Goal: Task Accomplishment & Management: Use online tool/utility

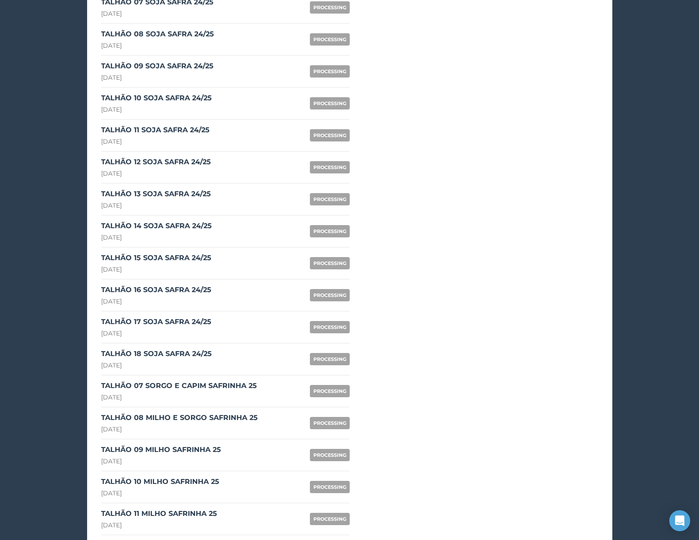
scroll to position [1080, 0]
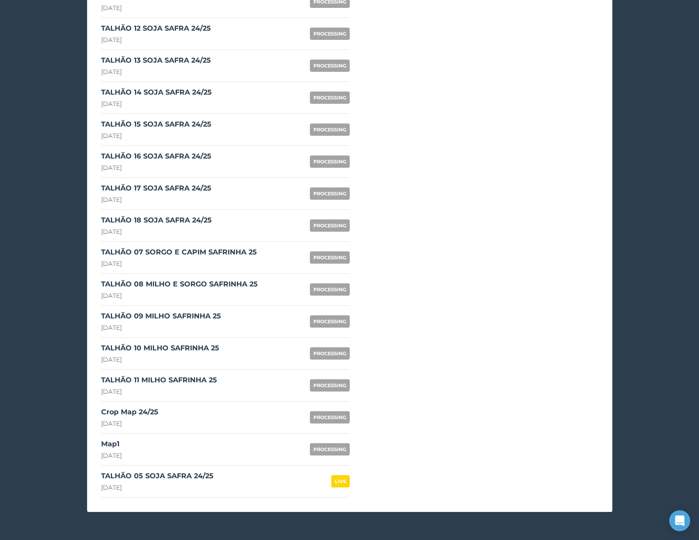
click at [166, 410] on link "Crop Map 24/25 24th August 2025 PROCESSING" at bounding box center [225, 417] width 249 height 32
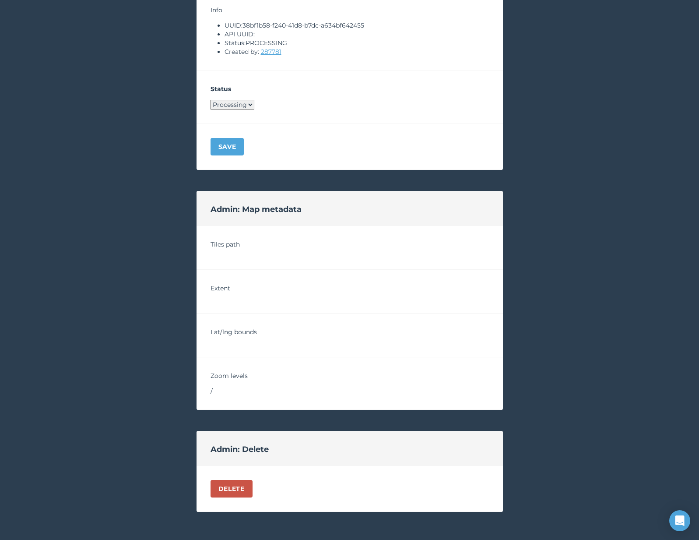
scroll to position [515, 0]
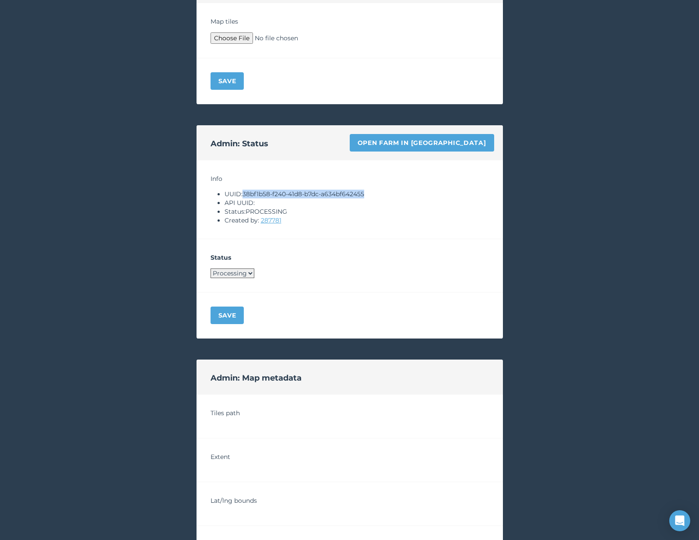
drag, startPoint x: 244, startPoint y: 192, endPoint x: 374, endPoint y: 191, distance: 130.4
click at [375, 191] on li "UUID: 38bf1b58-f240-41d8-b7dc-a634bf642455" at bounding box center [356, 193] width 264 height 9
copy li "38bf1b58-f240-41d8-b7dc-a634bf642455"
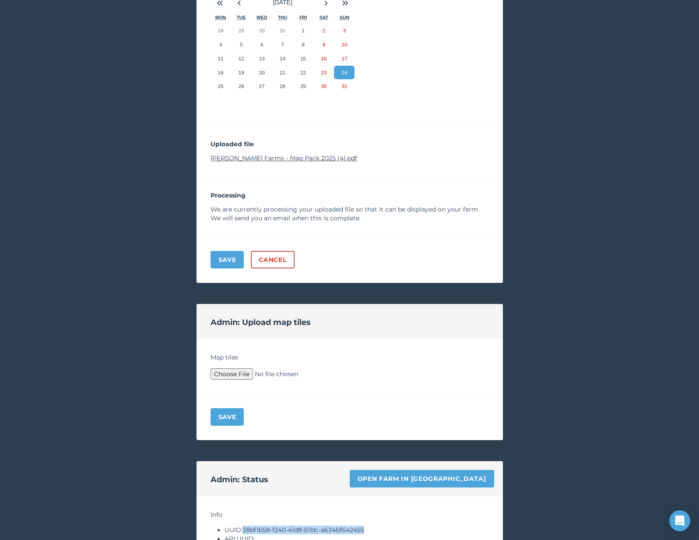
scroll to position [128, 0]
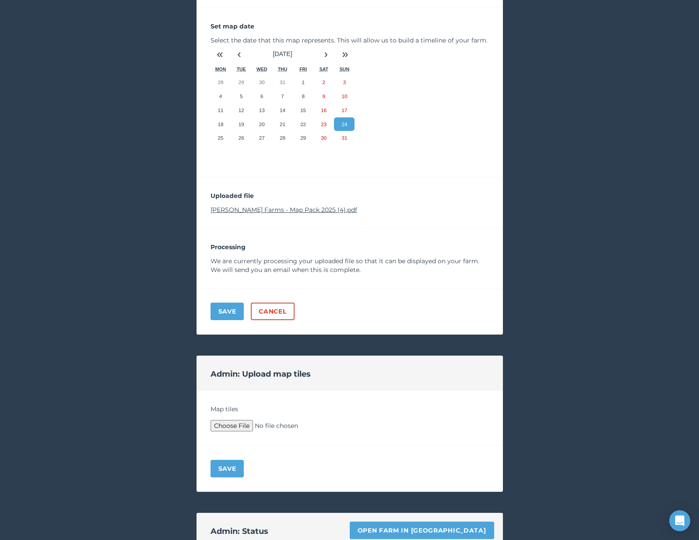
click at [274, 207] on link "Barfoot Farms - Map Pack 2025 (4).pdf" at bounding box center [283, 210] width 147 height 8
click at [450, 522] on link "Open farm in [GEOGRAPHIC_DATA]" at bounding box center [422, 530] width 144 height 18
click at [421, 526] on link "Open farm in [GEOGRAPHIC_DATA]" at bounding box center [422, 530] width 144 height 18
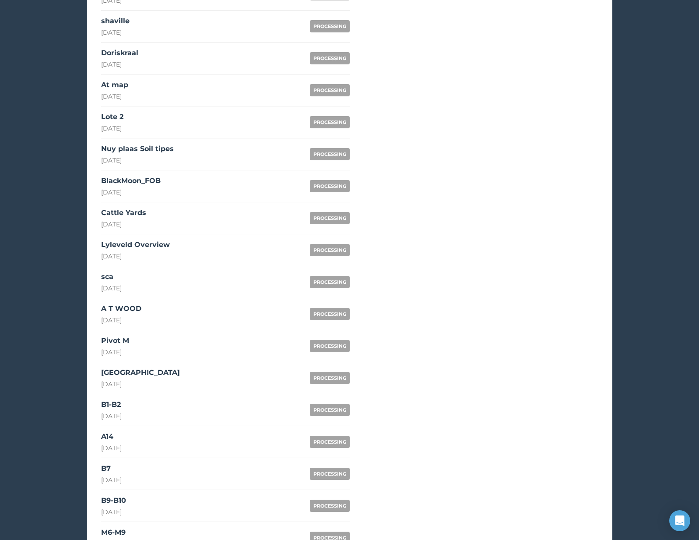
scroll to position [1080, 0]
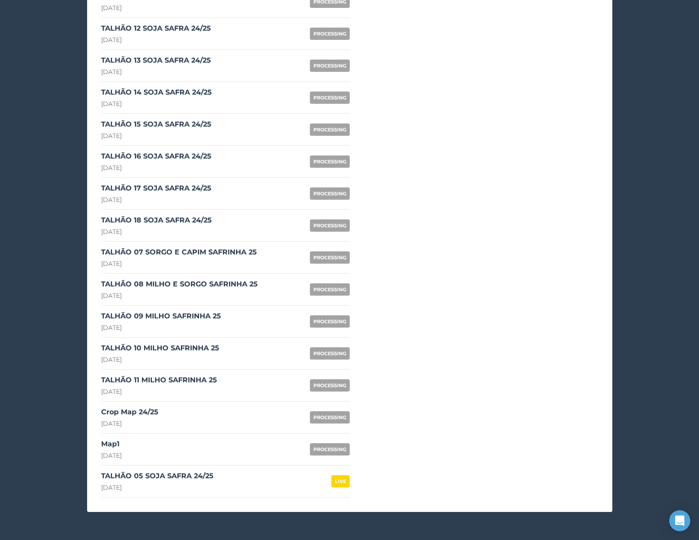
click at [122, 448] on div "Map1" at bounding box center [111, 443] width 21 height 11
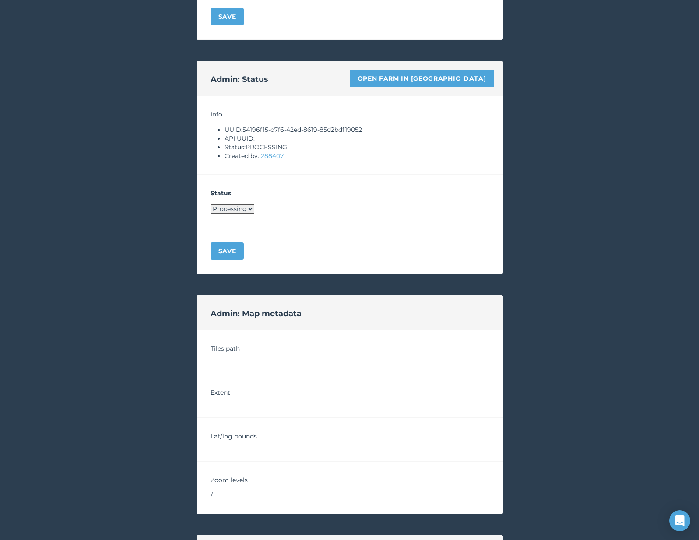
scroll to position [487, 0]
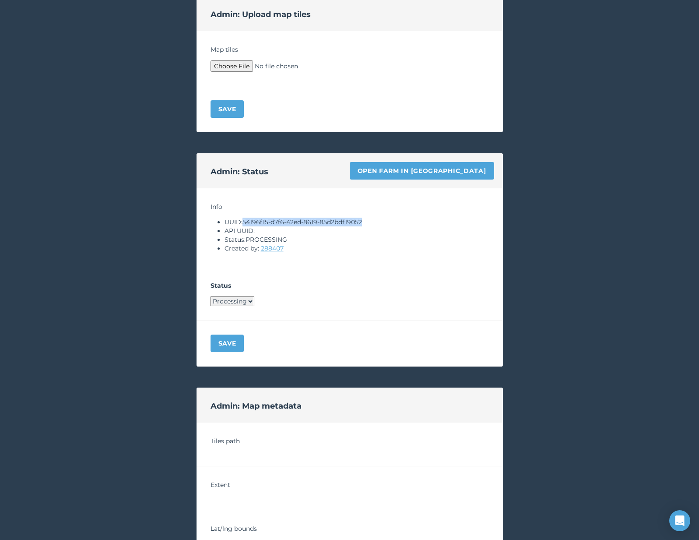
drag, startPoint x: 244, startPoint y: 224, endPoint x: 400, endPoint y: 223, distance: 156.2
click at [400, 223] on li "UUID: 54196f15-d7f6-42ed-8619-85d2bdf19052" at bounding box center [356, 221] width 264 height 9
copy li "54196f15-d7f6-42ed-8619-85d2bdf19052"
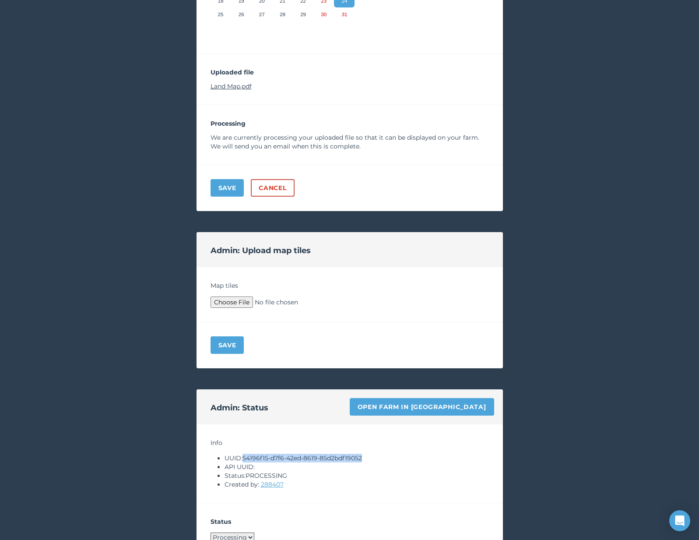
scroll to position [231, 0]
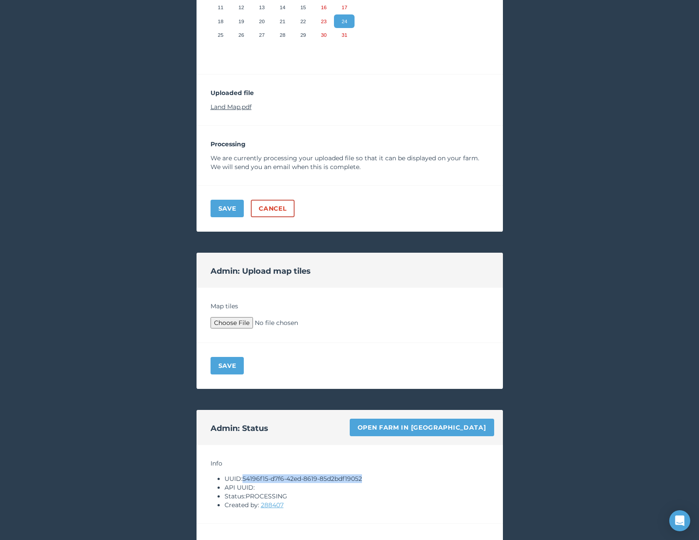
click at [248, 105] on link "Land Map.pdf" at bounding box center [230, 107] width 41 height 8
click at [428, 424] on link "Open farm in Byre" at bounding box center [422, 427] width 144 height 18
type input "C:\fakepath\Archive.zip"
click at [219, 368] on button "Save" at bounding box center [227, 366] width 34 height 18
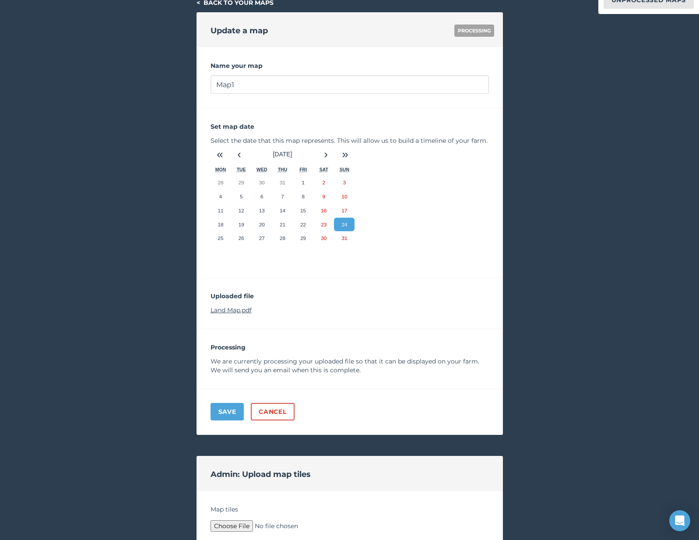
scroll to position [152, 0]
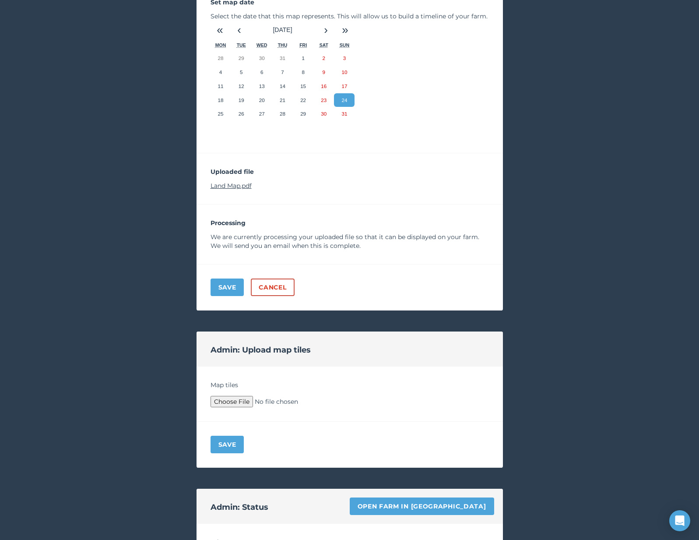
type input "C:\fakepath\Archive.zip"
click at [224, 447] on button "Save" at bounding box center [227, 444] width 34 height 18
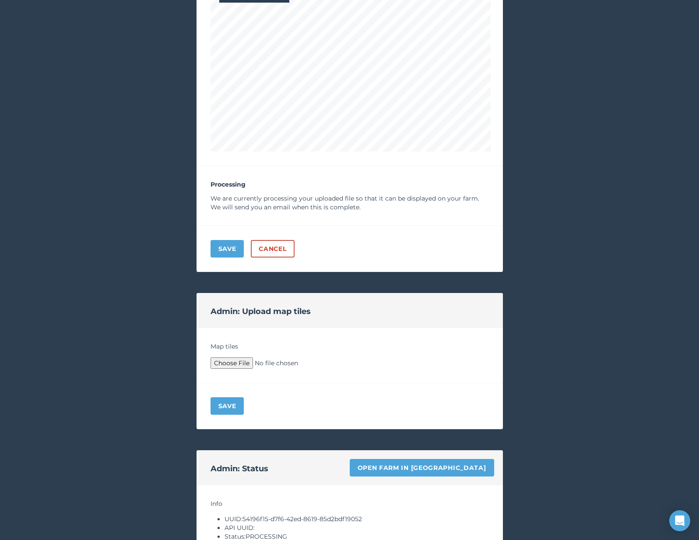
scroll to position [617, 0]
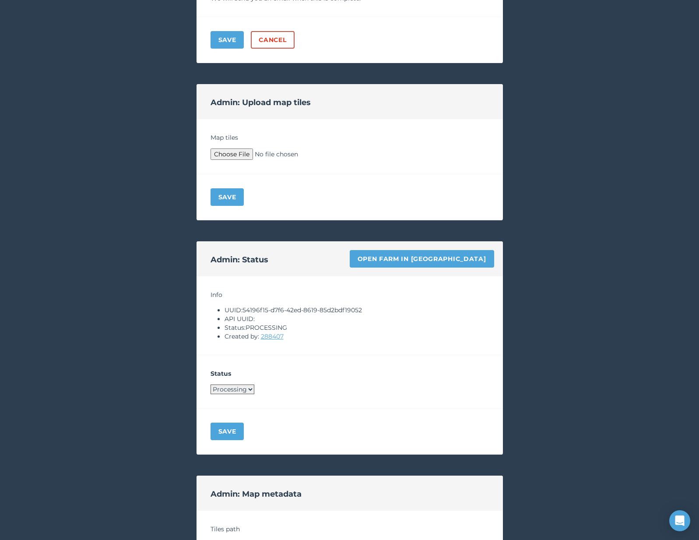
click at [227, 391] on select "Processing Live Archived" at bounding box center [232, 389] width 44 height 10
select select "LIVE"
click at [224, 428] on button "Save" at bounding box center [227, 431] width 34 height 18
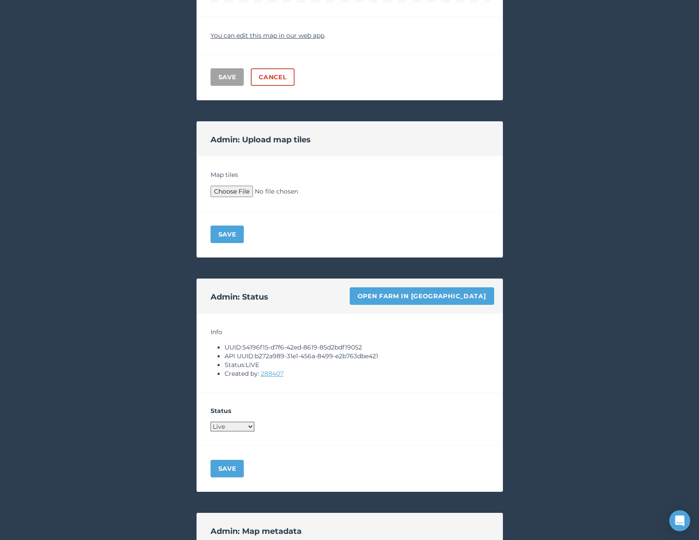
scroll to position [0, 0]
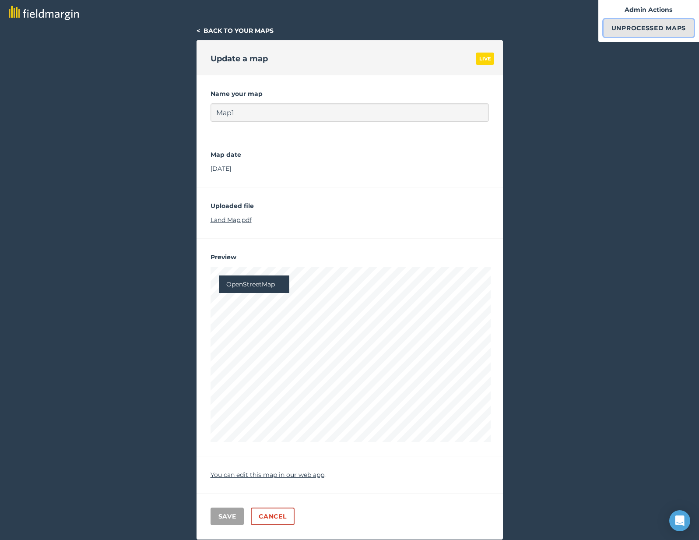
click at [654, 33] on link "Unprocessed Maps" at bounding box center [648, 28] width 90 height 18
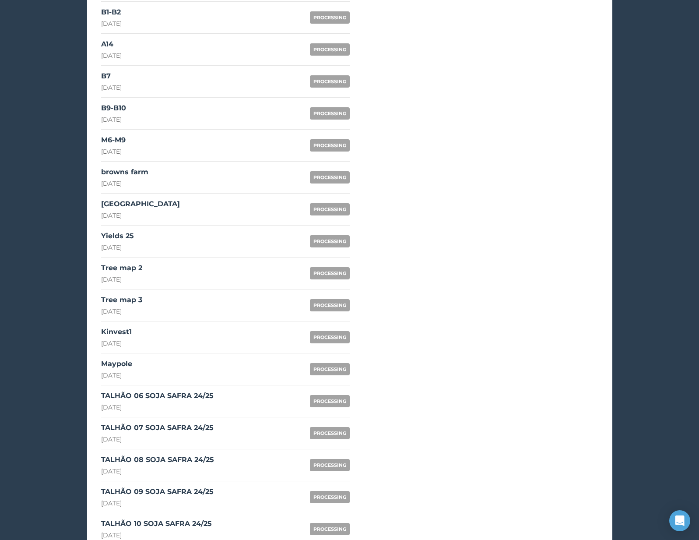
scroll to position [526, 0]
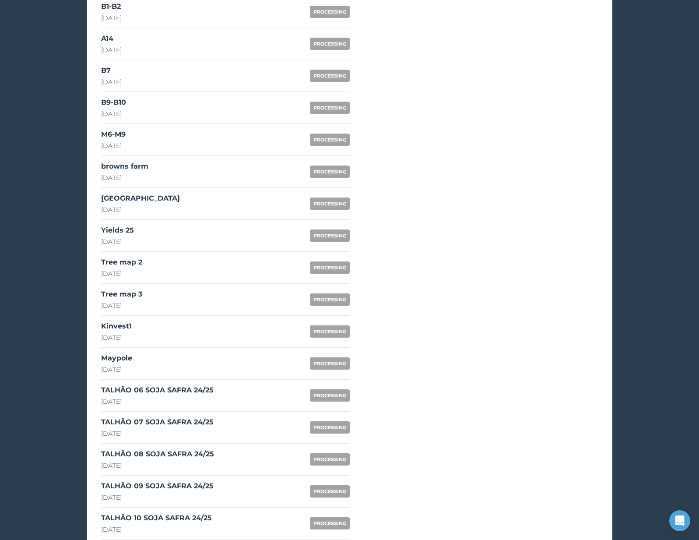
click at [197, 392] on div "TALHÃO 06 SOJA SAFRA 24/25" at bounding box center [157, 390] width 112 height 11
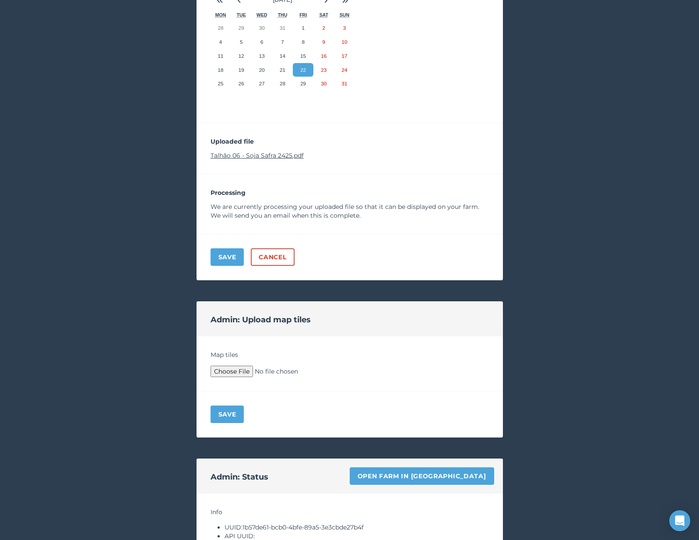
scroll to position [230, 0]
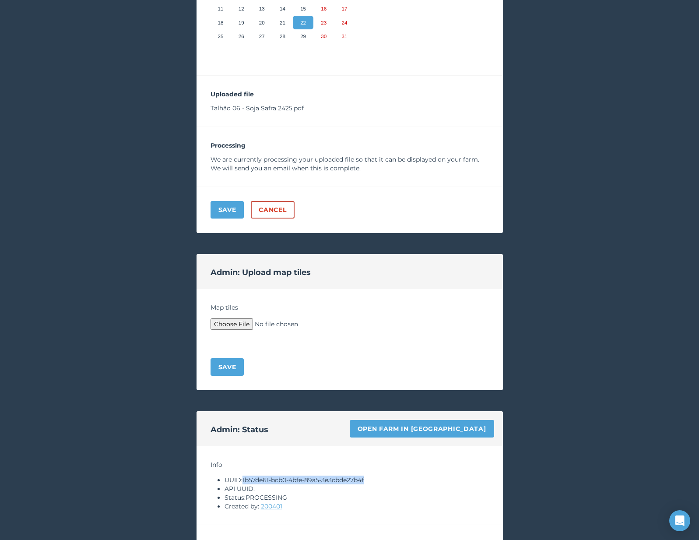
drag, startPoint x: 244, startPoint y: 477, endPoint x: 396, endPoint y: 478, distance: 151.4
click at [396, 478] on li "UUID: 1b57de61-bcb0-4bfe-89a5-3e3cbde27b4f" at bounding box center [356, 479] width 264 height 9
copy li "1b57de61-bcb0-4bfe-89a5-3e3cbde27b4f"
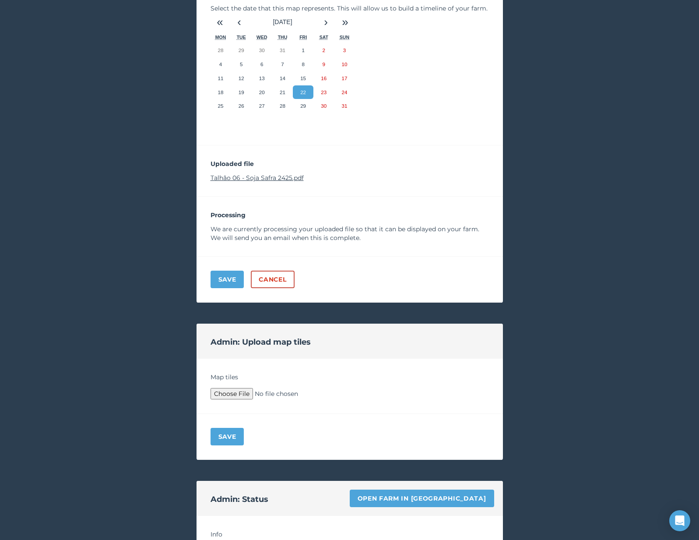
scroll to position [78, 0]
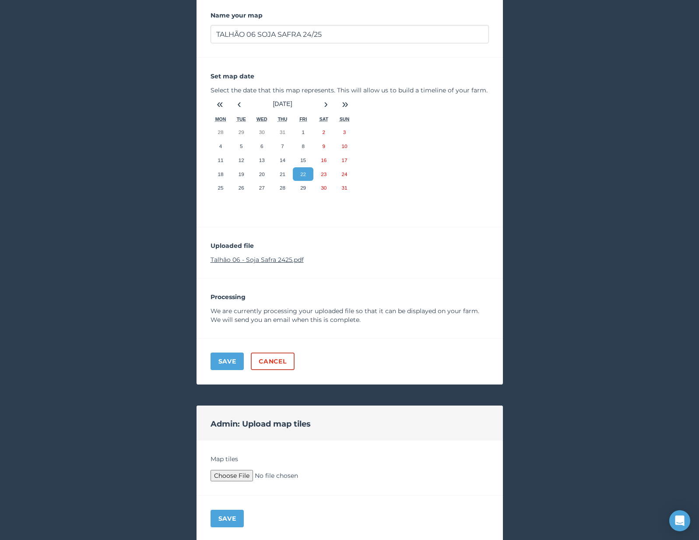
click at [293, 262] on link "Talhão 06 - Soja Safra 2425.pdf" at bounding box center [256, 260] width 93 height 8
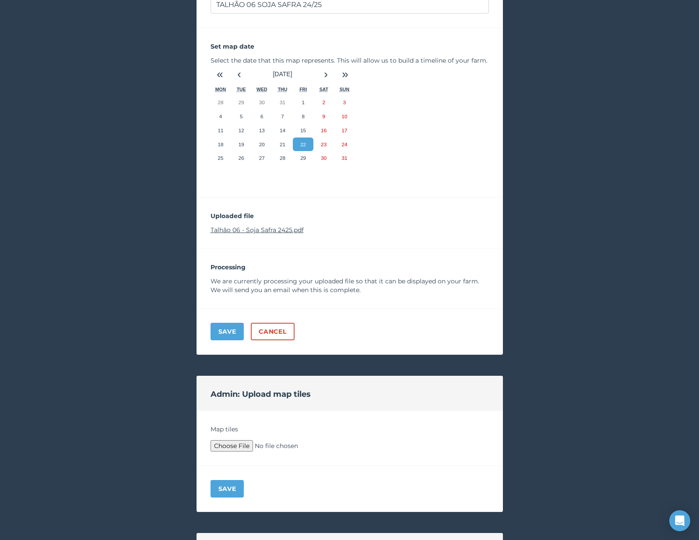
scroll to position [126, 0]
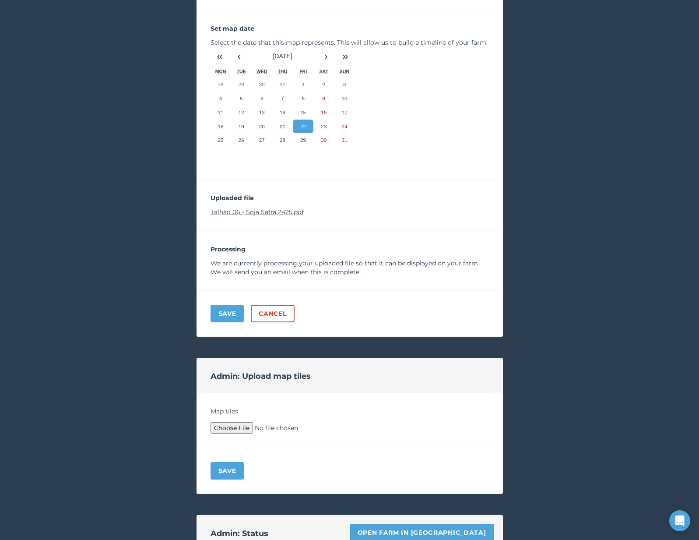
type input "C:\fakepath\Archive.zip"
click at [226, 469] on button "Save" at bounding box center [227, 471] width 34 height 18
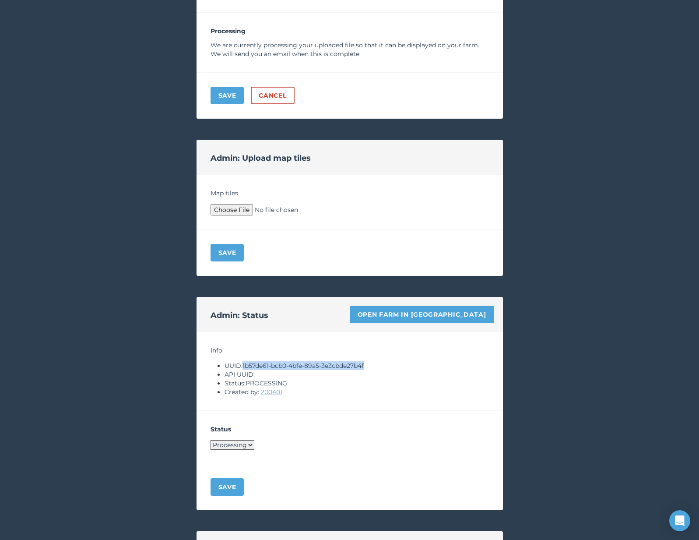
scroll to position [607, 0]
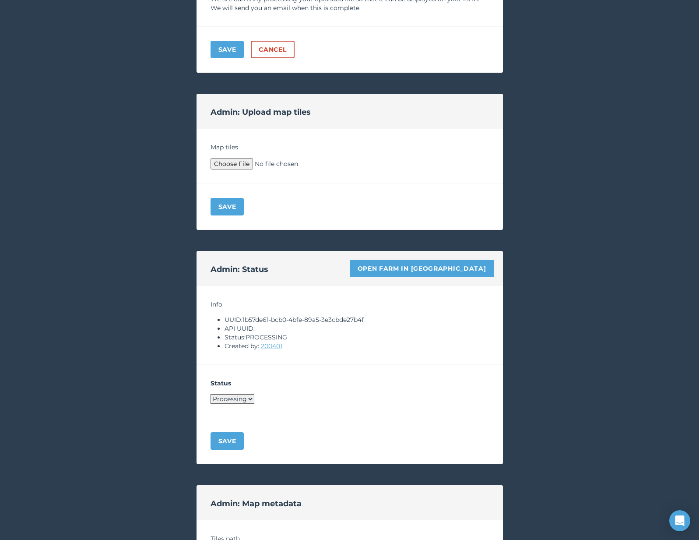
click at [239, 403] on div "Status Processing Live Archived" at bounding box center [349, 391] width 306 height 53
click at [239, 400] on select "Processing Live Archived" at bounding box center [232, 399] width 44 height 10
select select "LIVE"
click at [231, 436] on button "Save" at bounding box center [227, 441] width 34 height 18
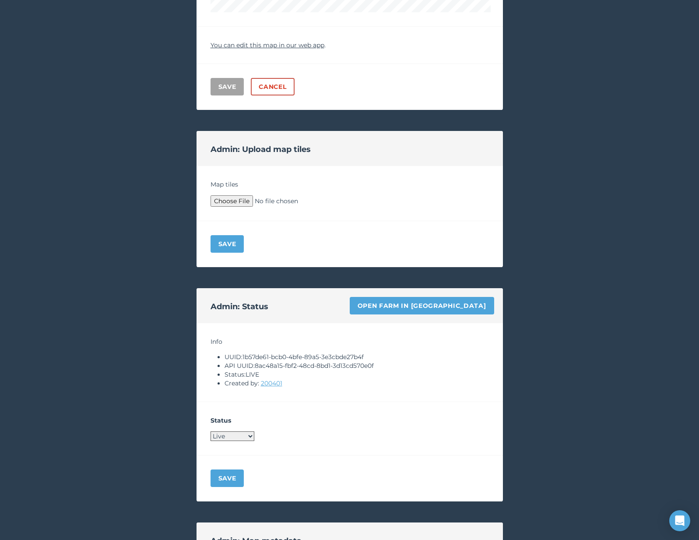
scroll to position [0, 0]
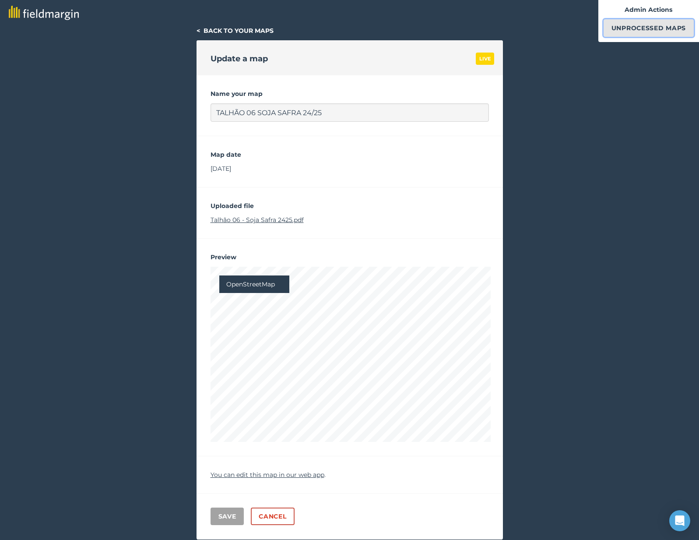
click at [663, 36] on link "Unprocessed Maps" at bounding box center [648, 28] width 90 height 18
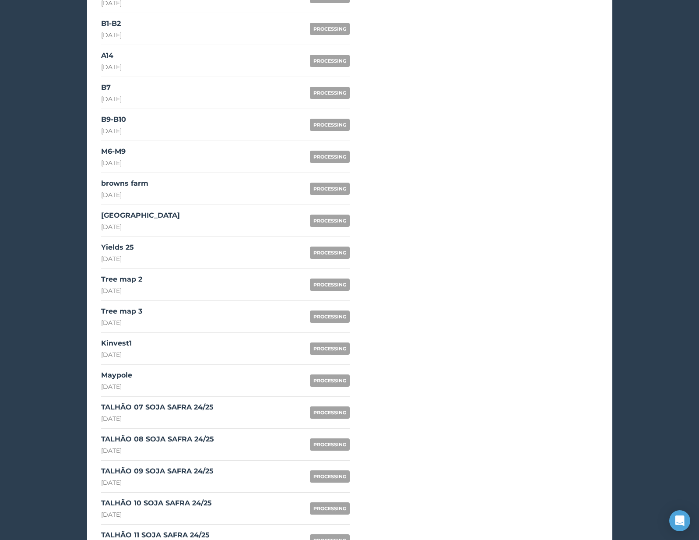
scroll to position [598, 0]
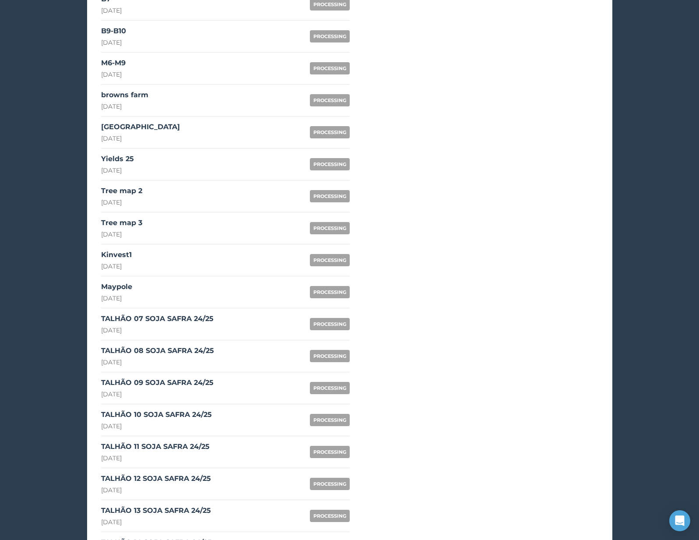
click at [178, 316] on div "TALHÃO 07 SOJA SAFRA 24/25" at bounding box center [157, 318] width 112 height 11
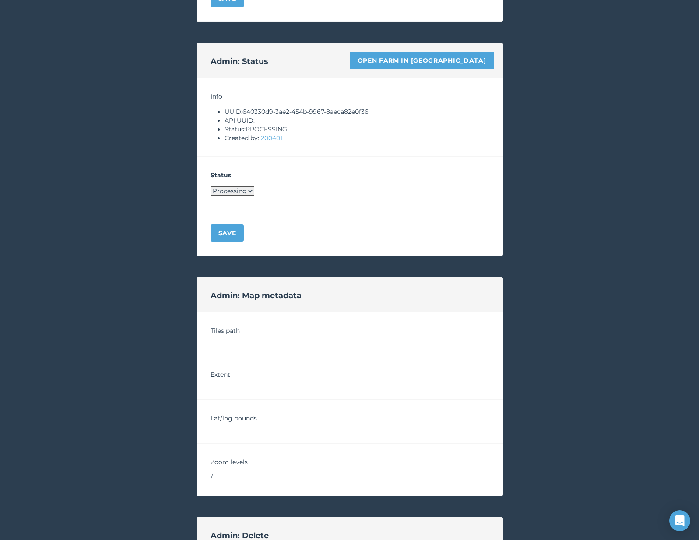
drag, startPoint x: 243, startPoint y: 109, endPoint x: 375, endPoint y: 106, distance: 132.6
click at [375, 106] on div "Info UUID: 640330d9-3ae2-454b-9967-8aeca82e0f36 API UUID: Status: PROCESSING Cr…" at bounding box center [349, 117] width 306 height 79
drag, startPoint x: 245, startPoint y: 111, endPoint x: 395, endPoint y: 111, distance: 150.1
click at [395, 111] on li "UUID: 640330d9-3ae2-454b-9967-8aeca82e0f36" at bounding box center [356, 111] width 264 height 9
copy li "640330d9-3ae2-454b-9967-8aeca82e0f36"
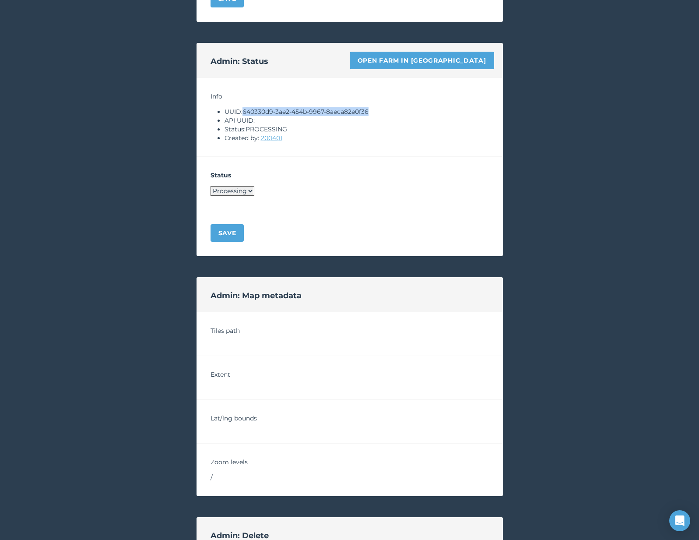
copy li "640330d9-3ae2-454b-9967-8aeca82e0f36"
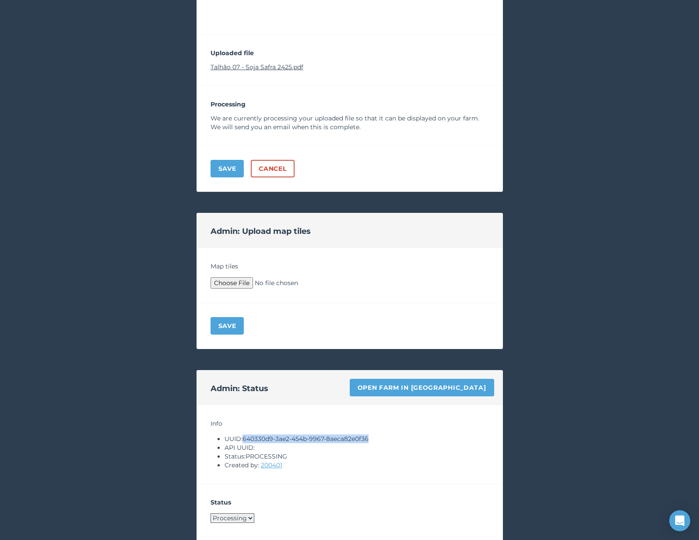
scroll to position [246, 0]
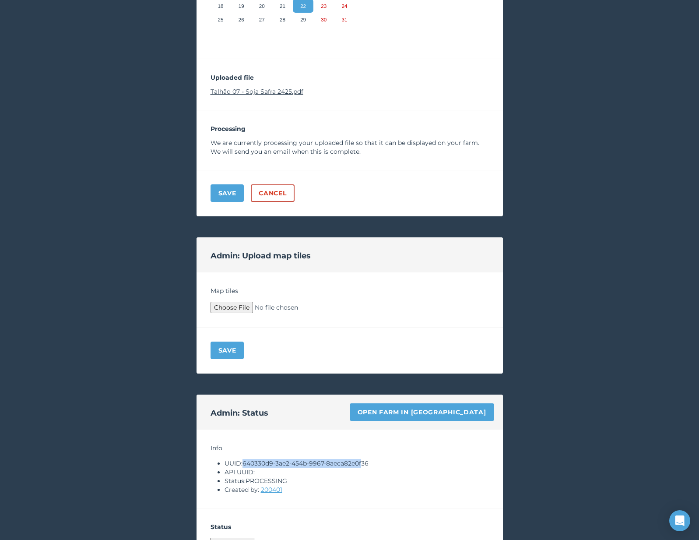
drag, startPoint x: 245, startPoint y: 463, endPoint x: 365, endPoint y: 463, distance: 120.3
click at [365, 463] on li "UUID: 640330d9-3ae2-454b-9967-8aeca82e0f36" at bounding box center [356, 463] width 264 height 9
click at [372, 463] on li "UUID: 640330d9-3ae2-454b-9967-8aeca82e0f36" at bounding box center [356, 463] width 264 height 9
drag, startPoint x: 372, startPoint y: 463, endPoint x: 244, endPoint y: 463, distance: 127.8
click at [244, 463] on li "UUID: 640330d9-3ae2-454b-9967-8aeca82e0f36" at bounding box center [356, 463] width 264 height 9
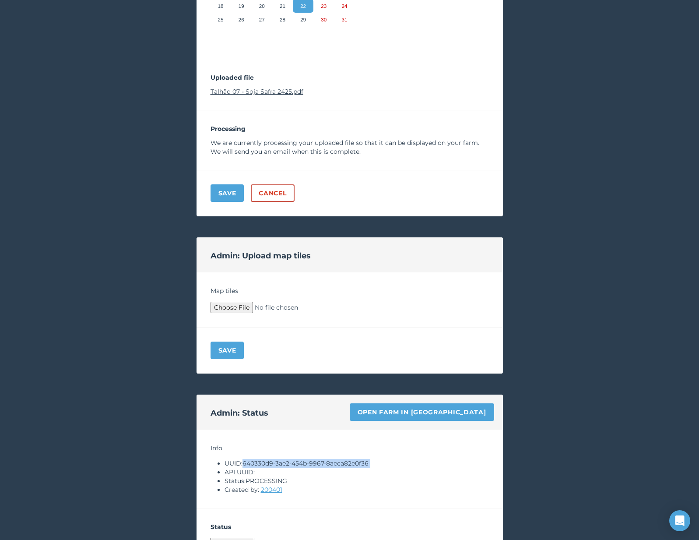
copy li "640330d9-3ae2-454b-9967-8aeca82e0f36"
type input "C:\fakepath\Archive.zip"
click at [235, 352] on button "Save" at bounding box center [227, 350] width 34 height 18
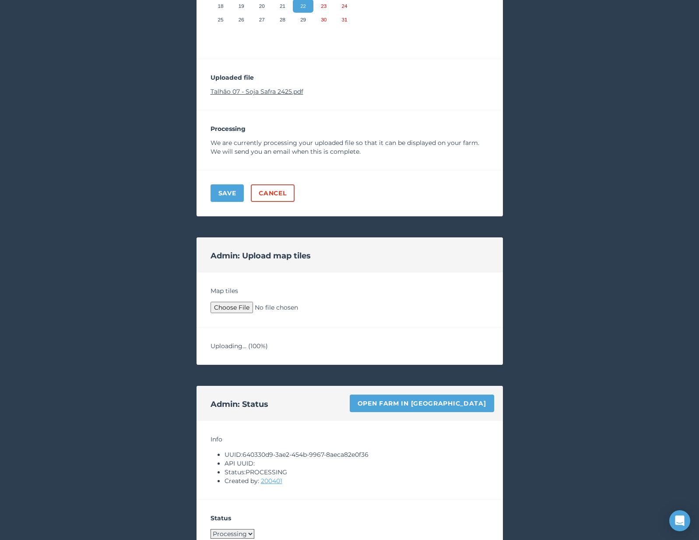
click at [157, 337] on div "< Back to your maps Update a map PROCESSING Name your map TALHÃO 07 SOJA SAFRA …" at bounding box center [349, 360] width 699 height 1160
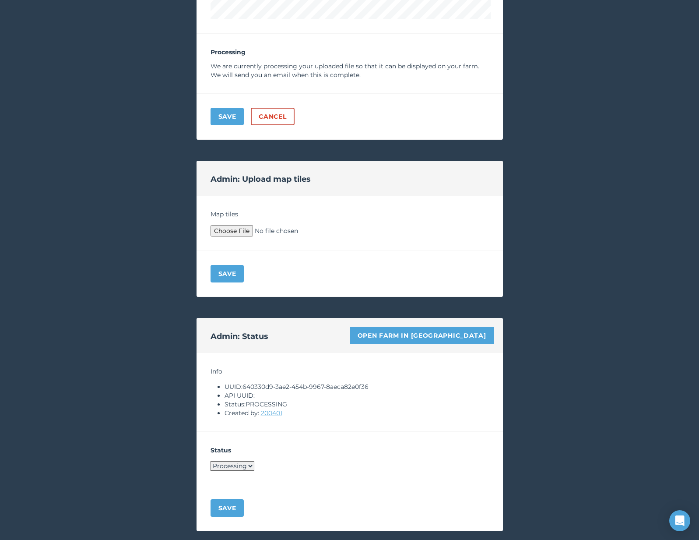
scroll to position [609, 0]
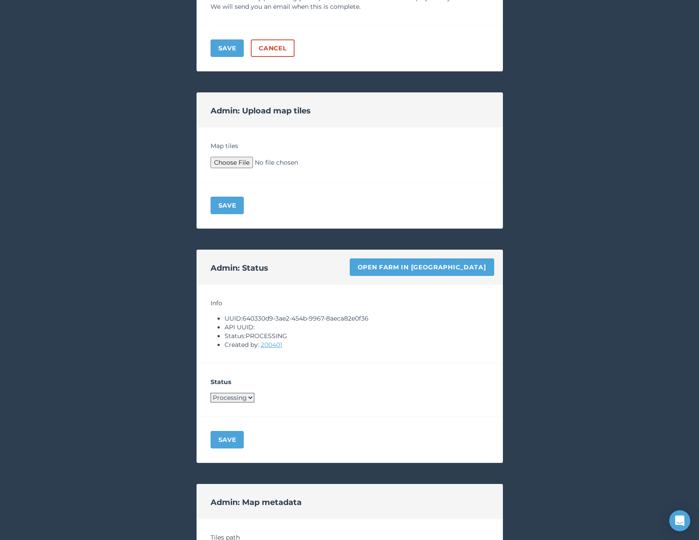
click at [228, 394] on select "Processing Live Archived" at bounding box center [232, 398] width 44 height 10
select select "LIVE"
click at [225, 438] on button "Save" at bounding box center [227, 440] width 34 height 18
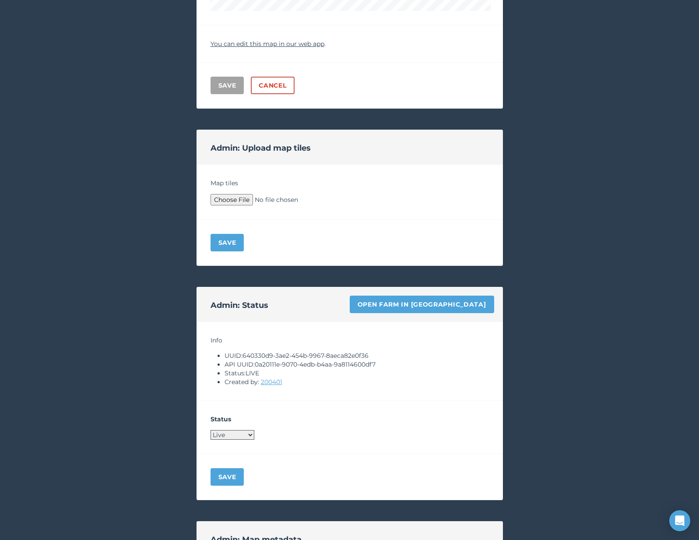
scroll to position [0, 0]
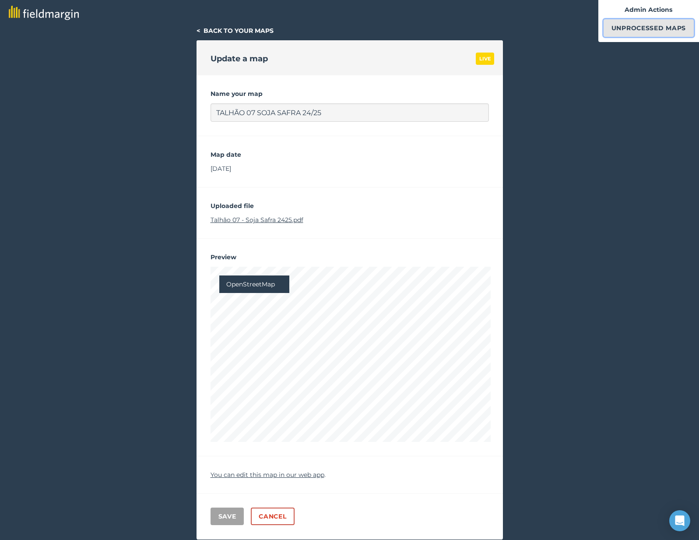
click at [665, 22] on link "Unprocessed Maps" at bounding box center [648, 28] width 90 height 18
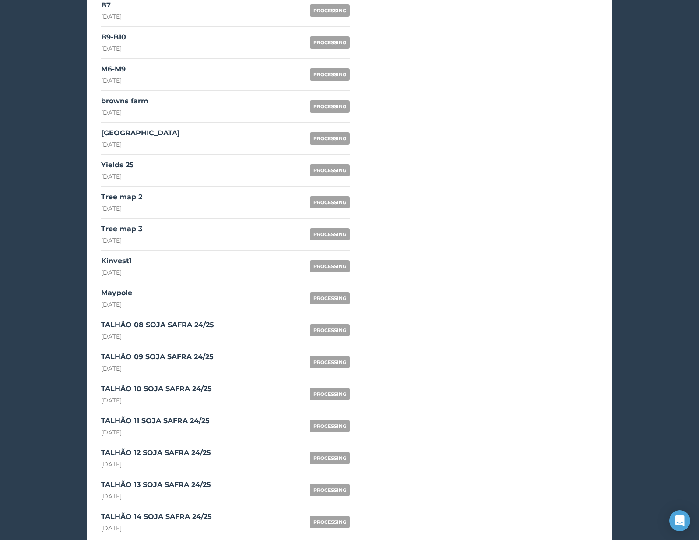
scroll to position [592, 0]
click at [169, 326] on div "TALHÃO 08 SOJA SAFRA 24/25" at bounding box center [157, 324] width 113 height 11
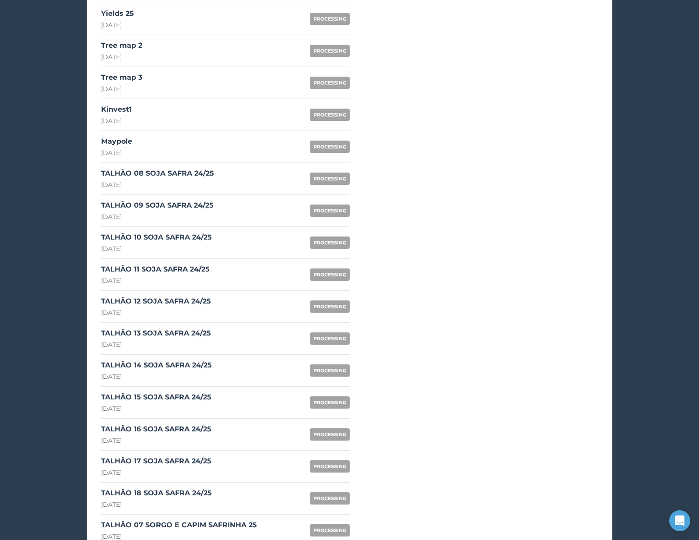
scroll to position [590, 0]
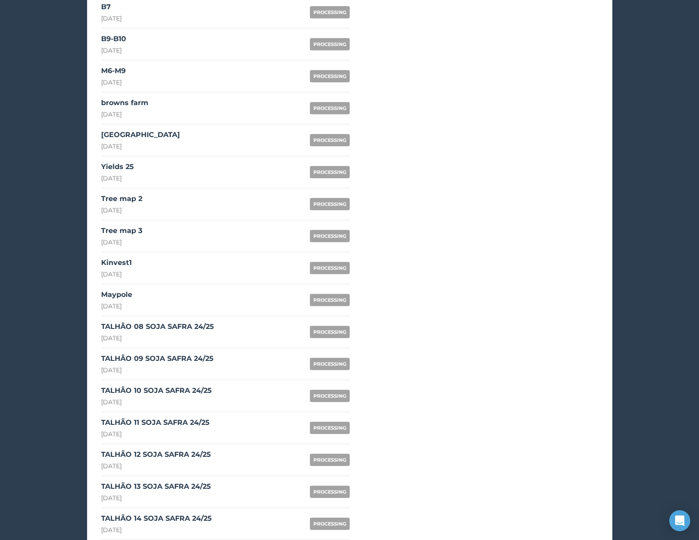
click at [181, 337] on div "22nd August 2025" at bounding box center [157, 337] width 113 height 9
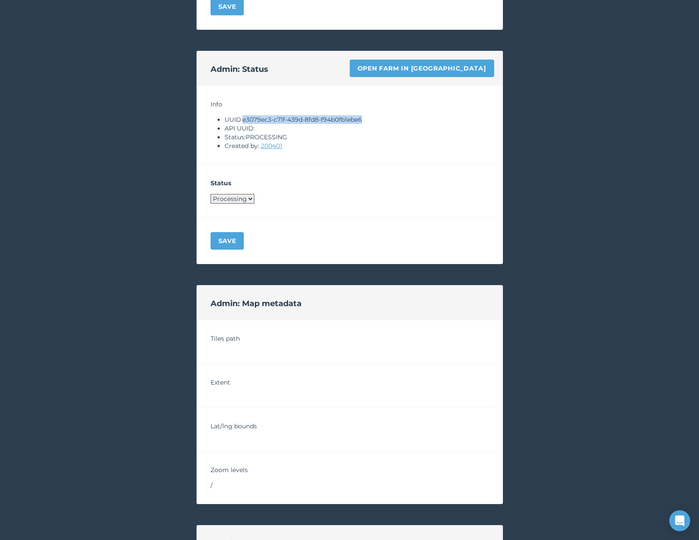
drag, startPoint x: 245, startPoint y: 119, endPoint x: 412, endPoint y: 116, distance: 167.2
click at [412, 116] on li "UUID: e3079ec3-c71f-439d-8fd8-f94b0fb1ebe6" at bounding box center [356, 119] width 264 height 9
copy li "e3079ec3-c71f-439d-8fd8-f94b0fb1ebe6"
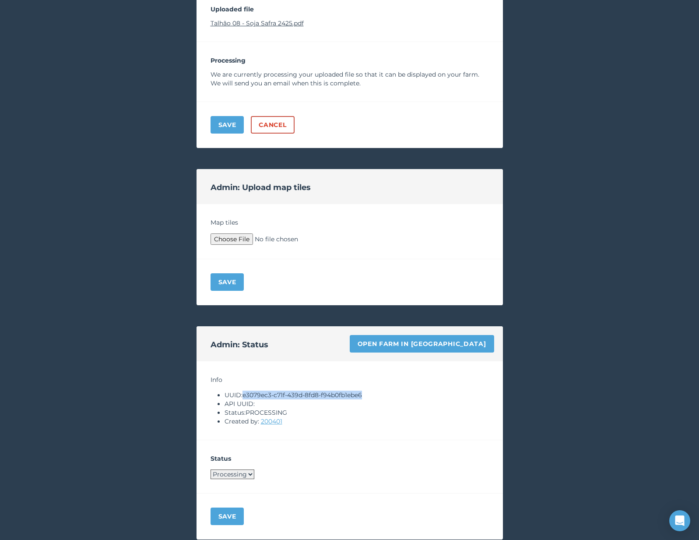
scroll to position [262, 0]
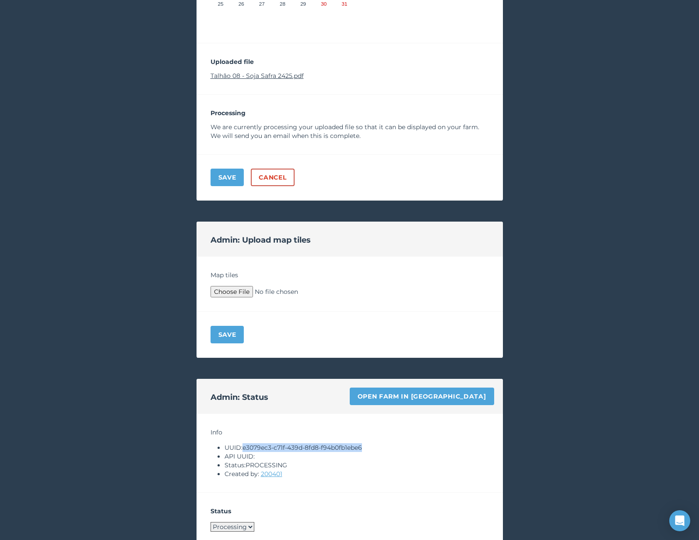
click at [254, 74] on link "Talhão 08 - Soja Safra 2425.pdf" at bounding box center [256, 76] width 93 height 8
type input "C:\fakepath\Archive.zip"
click at [235, 332] on button "Save" at bounding box center [227, 335] width 34 height 18
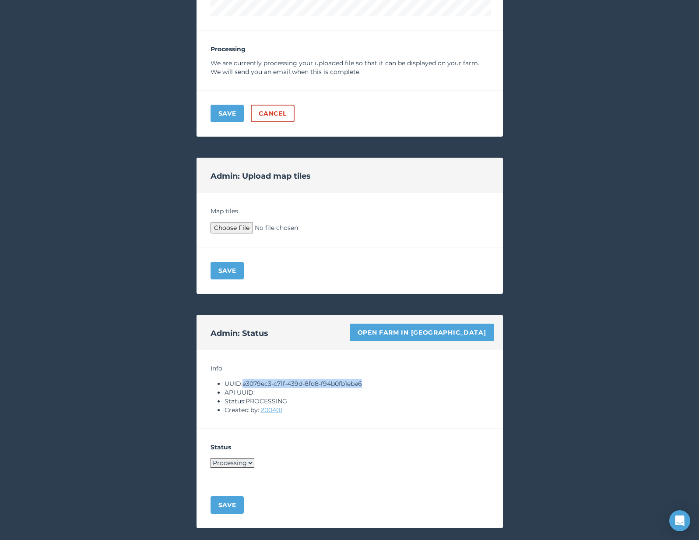
scroll to position [624, 0]
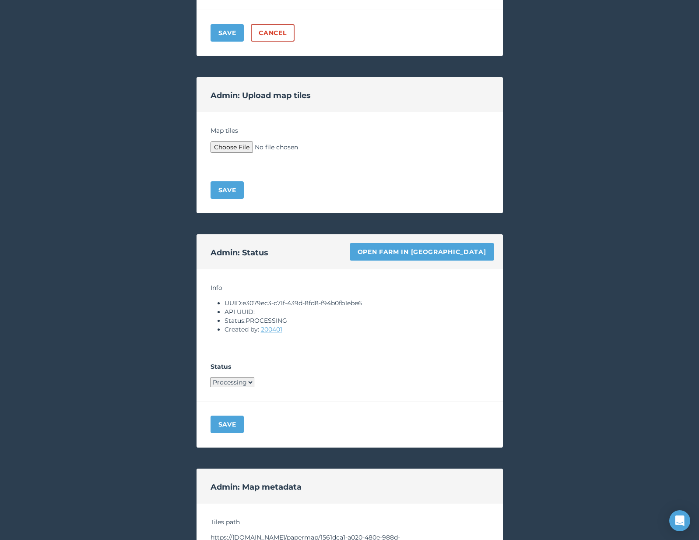
click at [247, 364] on h4 "Status" at bounding box center [349, 366] width 278 height 9
click at [236, 381] on select "Processing Live Archived" at bounding box center [232, 382] width 44 height 10
select select "LIVE"
click at [224, 424] on button "Save" at bounding box center [227, 424] width 34 height 18
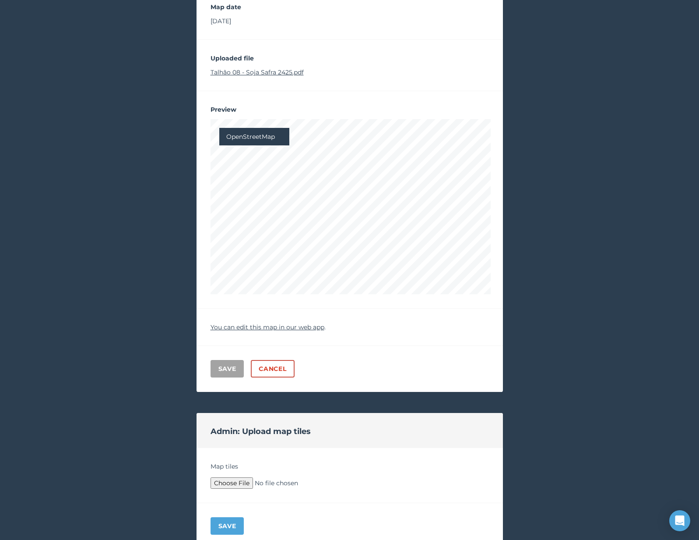
scroll to position [0, 0]
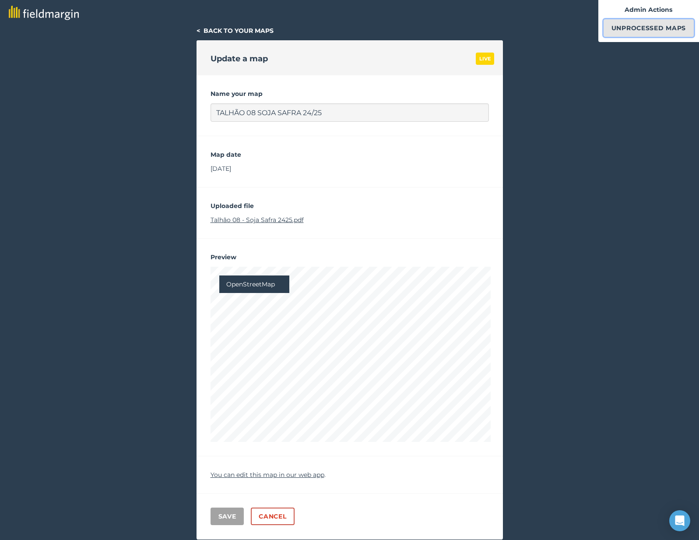
click at [637, 23] on link "Unprocessed Maps" at bounding box center [648, 28] width 90 height 18
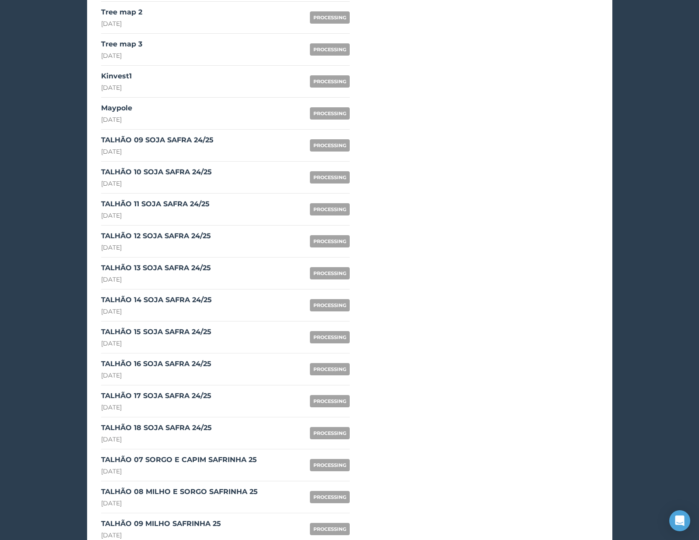
scroll to position [624, 0]
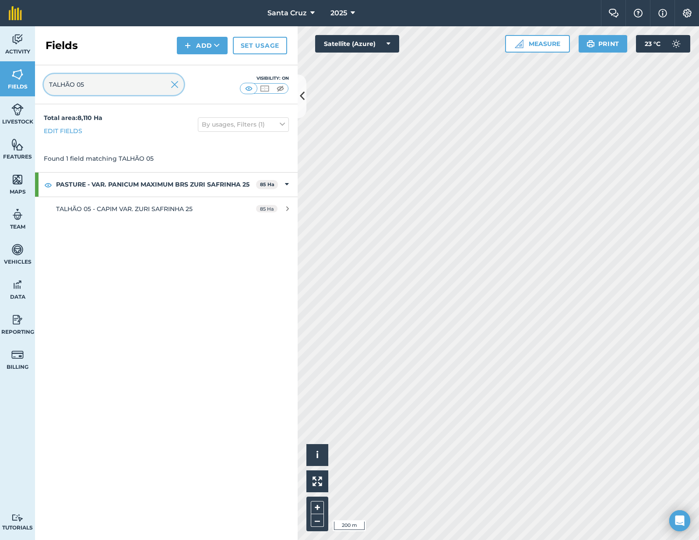
click at [123, 75] on input "TALHÃO 05" at bounding box center [114, 84] width 140 height 21
click at [123, 86] on input "TALHÃO 05" at bounding box center [114, 84] width 140 height 21
click at [316, 39] on button "Satellite (Azure)" at bounding box center [357, 44] width 84 height 18
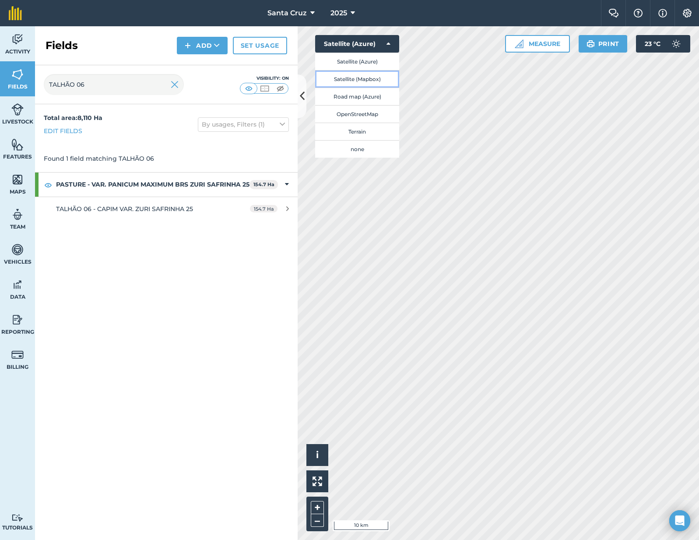
click at [344, 79] on button "Satellite (Mapbox)" at bounding box center [357, 79] width 84 height 18
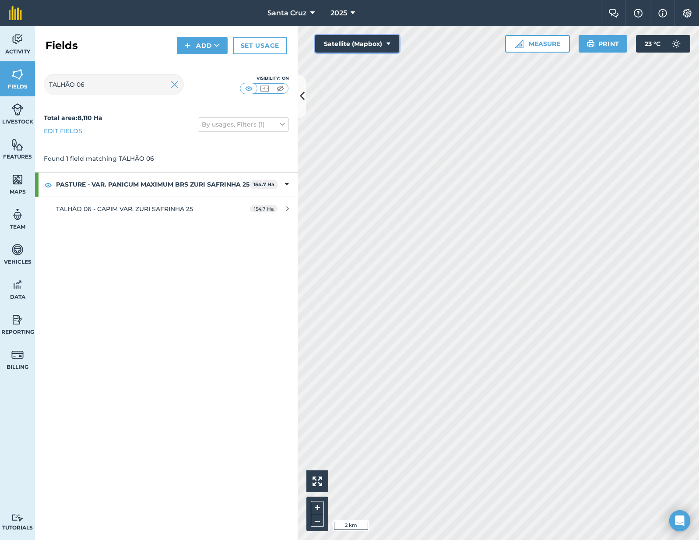
click at [345, 44] on button "Satellite (Mapbox)" at bounding box center [357, 44] width 84 height 18
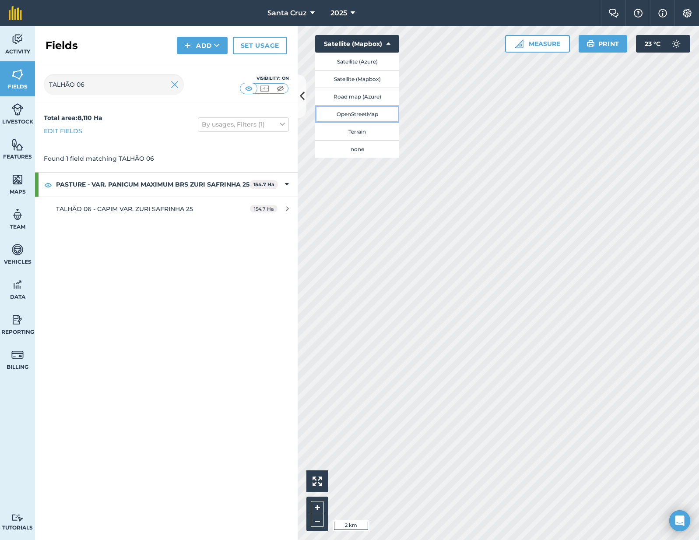
click at [354, 110] on button "OpenStreetMap" at bounding box center [357, 114] width 84 height 18
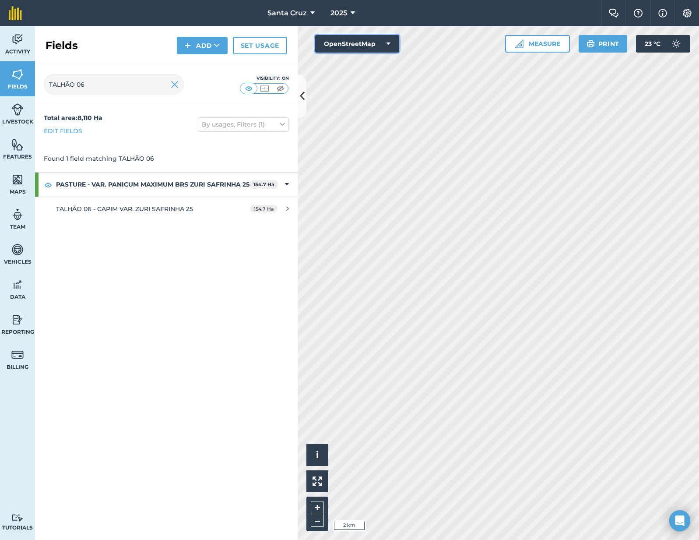
click at [358, 42] on button "OpenStreetMap" at bounding box center [357, 44] width 84 height 18
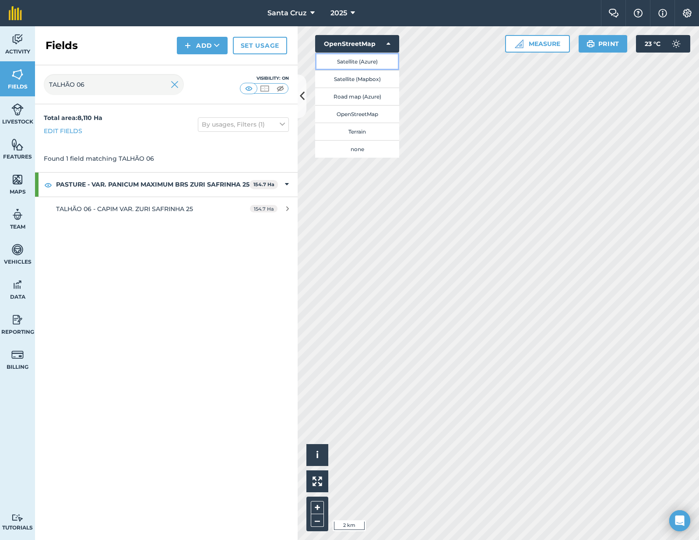
click at [359, 59] on button "Satellite (Azure)" at bounding box center [357, 62] width 84 height 18
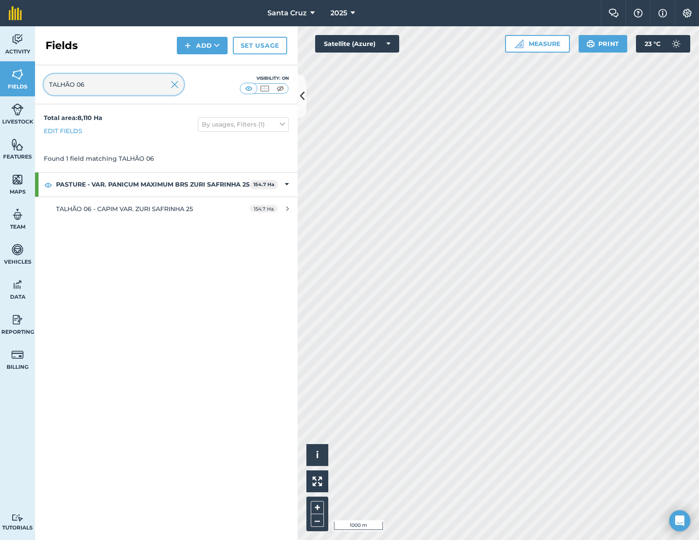
click at [143, 89] on input "TALHÃO 06" at bounding box center [114, 84] width 140 height 21
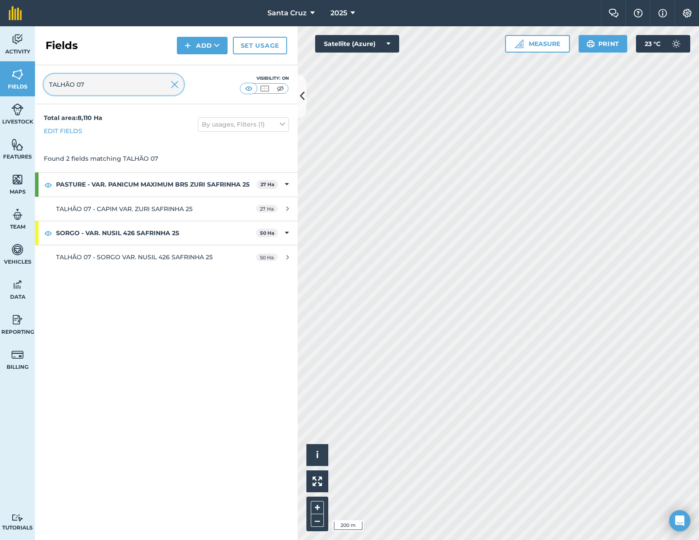
click at [104, 93] on input "TALHÃO 07" at bounding box center [114, 84] width 140 height 21
type input "TALHÃO 08"
